Goal: Task Accomplishment & Management: Manage account settings

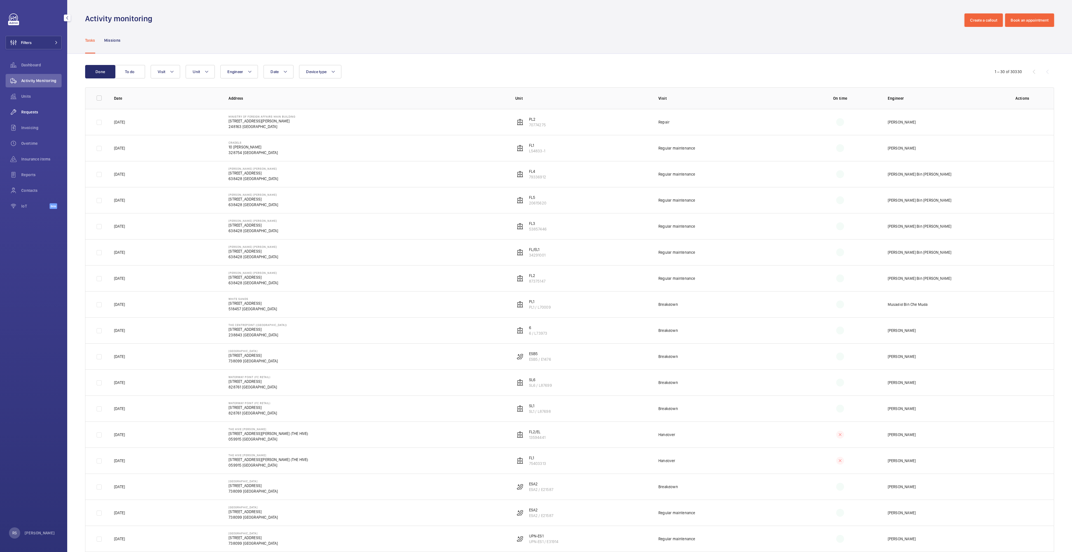
click at [31, 111] on span "Requests" at bounding box center [41, 112] width 40 height 6
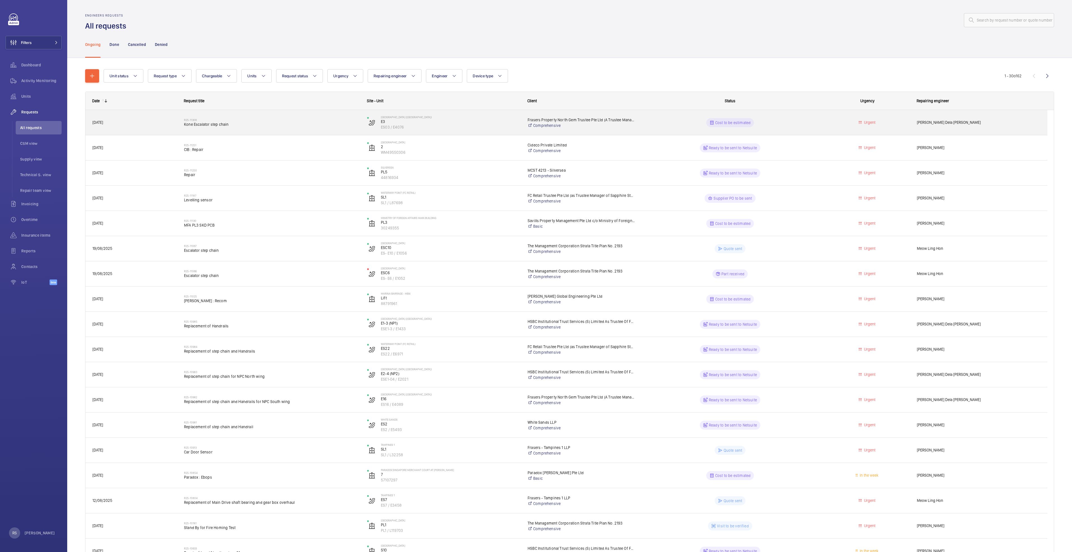
click at [225, 122] on span "Kone Escalator step chain" at bounding box center [272, 125] width 176 height 6
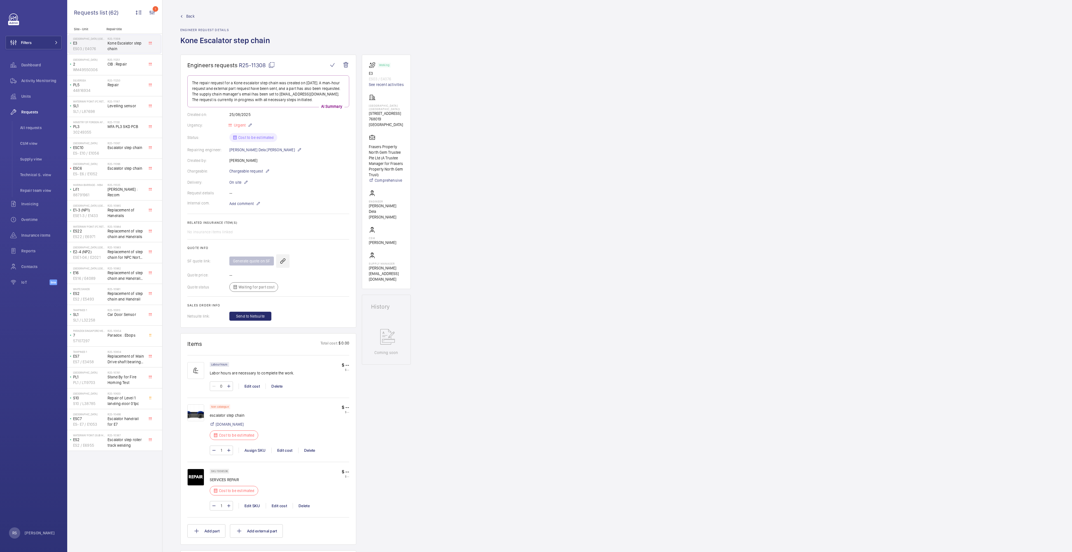
click at [283, 260] on wm-front-icon-button at bounding box center [282, 260] width 13 height 13
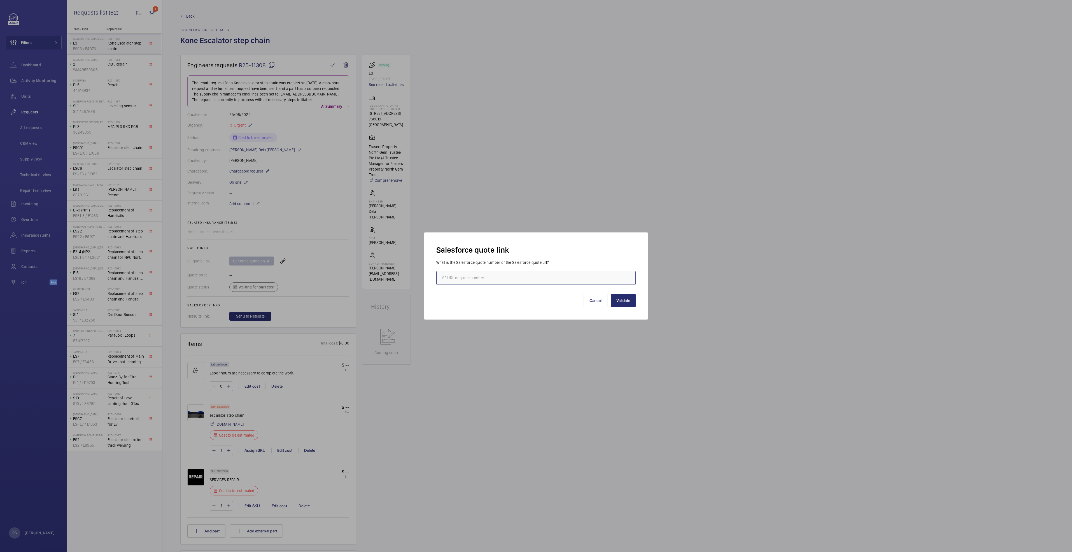
click at [546, 275] on input "text" at bounding box center [535, 278] width 199 height 14
type input "00018631"
click at [630, 301] on button "Validate" at bounding box center [623, 300] width 25 height 13
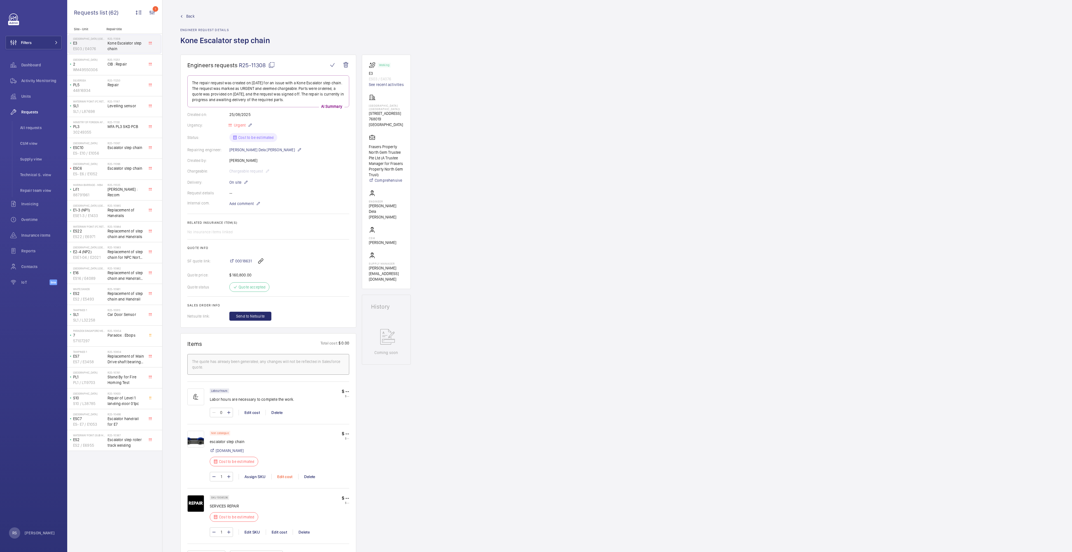
click at [282, 475] on div "Edit cost" at bounding box center [284, 477] width 27 height 6
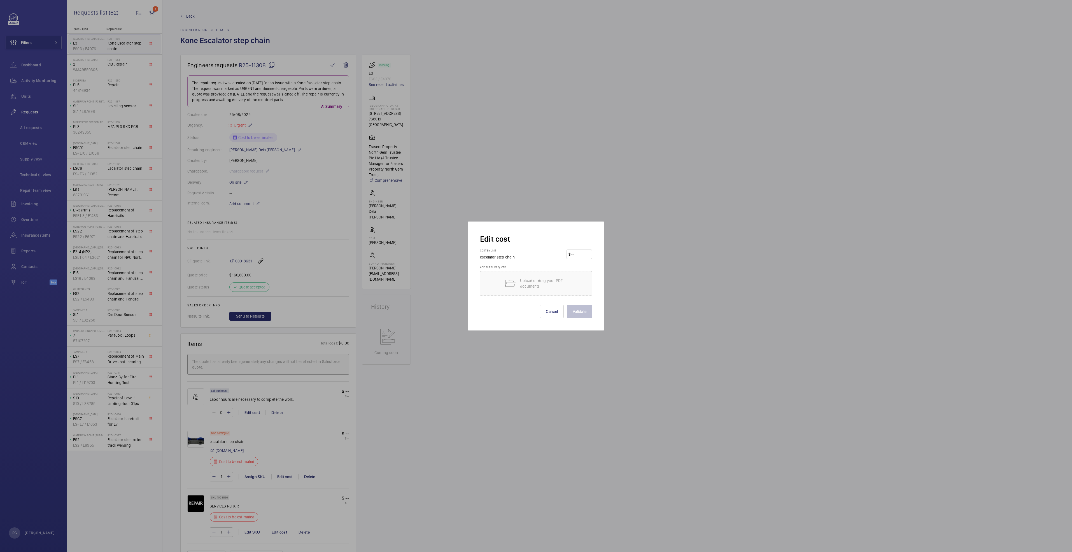
click at [579, 254] on input "number" at bounding box center [581, 254] width 20 height 9
type input "44084"
click at [580, 312] on button "Validate" at bounding box center [579, 311] width 25 height 13
